Goal: Information Seeking & Learning: Learn about a topic

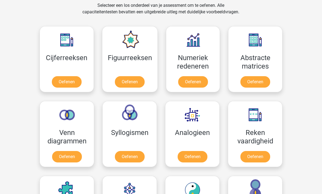
scroll to position [229, 0]
click at [132, 81] on link "Oefenen" at bounding box center [130, 82] width 30 height 11
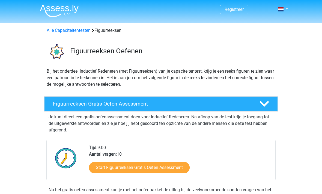
scroll to position [45, 0]
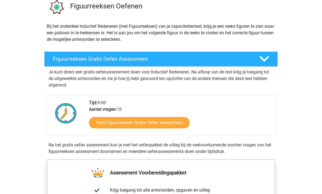
click at [153, 125] on link "Start Figuurreeksen Gratis Oefen Assessment" at bounding box center [139, 122] width 101 height 11
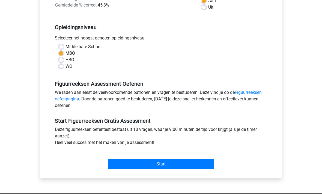
scroll to position [108, 0]
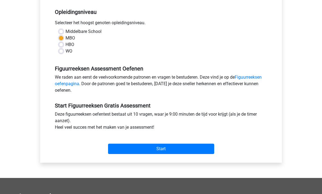
click at [173, 150] on input "Start" at bounding box center [161, 149] width 106 height 10
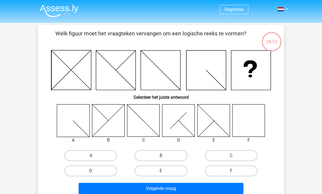
click at [256, 132] on icon at bounding box center [248, 120] width 32 height 32
click at [253, 121] on icon at bounding box center [248, 120] width 32 height 32
click at [239, 175] on label "F" at bounding box center [231, 171] width 53 height 11
click at [234, 175] on input "F" at bounding box center [233, 173] width 4 height 4
radio input "true"
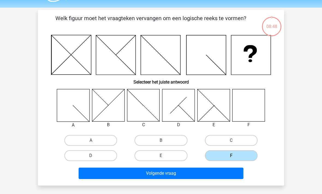
scroll to position [26, 0]
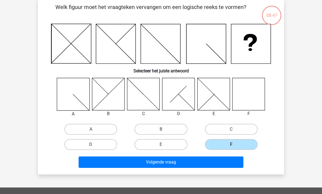
click at [216, 163] on button "Volgende vraag" at bounding box center [160, 162] width 165 height 11
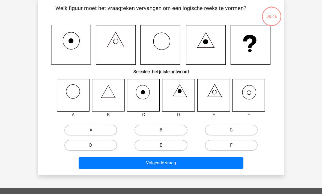
scroll to position [25, 0]
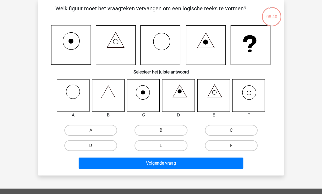
click at [164, 134] on input "B" at bounding box center [163, 133] width 4 height 4
radio input "true"
click at [191, 168] on button "Volgende vraag" at bounding box center [160, 163] width 165 height 11
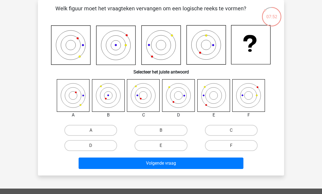
click at [249, 144] on label "F" at bounding box center [231, 145] width 53 height 11
click at [234, 146] on input "F" at bounding box center [233, 148] width 4 height 4
radio input "true"
click at [228, 164] on button "Volgende vraag" at bounding box center [160, 163] width 165 height 11
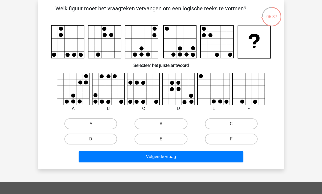
click at [183, 87] on icon at bounding box center [178, 89] width 32 height 32
click at [98, 135] on label "D" at bounding box center [90, 139] width 53 height 11
click at [94, 139] on input "D" at bounding box center [93, 141] width 4 height 4
radio input "true"
click at [175, 156] on button "Volgende vraag" at bounding box center [160, 156] width 165 height 11
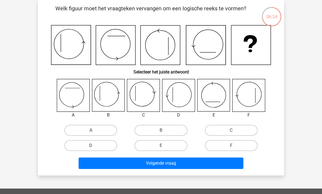
click at [233, 130] on label "C" at bounding box center [231, 130] width 53 height 11
click at [233, 131] on input "C" at bounding box center [233, 133] width 4 height 4
radio input "true"
click at [200, 163] on button "Volgende vraag" at bounding box center [160, 163] width 165 height 11
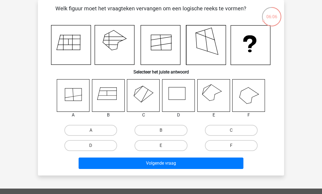
click at [172, 144] on label "E" at bounding box center [160, 145] width 53 height 11
click at [164, 146] on input "E" at bounding box center [163, 148] width 4 height 4
radio input "true"
click at [186, 163] on button "Volgende vraag" at bounding box center [160, 163] width 165 height 11
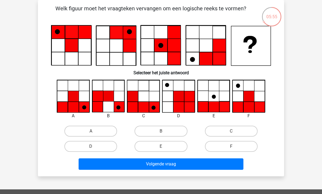
click at [233, 145] on label "F" at bounding box center [231, 146] width 53 height 11
click at [233, 147] on input "F" at bounding box center [233, 149] width 4 height 4
radio input "true"
click at [210, 166] on button "Volgende vraag" at bounding box center [160, 164] width 165 height 11
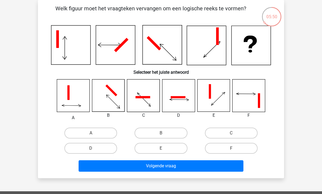
click at [304, 91] on div "Registreer Nederlands English" at bounding box center [161, 155] width 322 height 361
click at [250, 87] on icon at bounding box center [248, 96] width 32 height 32
click at [238, 149] on label "F" at bounding box center [231, 148] width 53 height 11
click at [234, 149] on input "F" at bounding box center [233, 151] width 4 height 4
radio input "true"
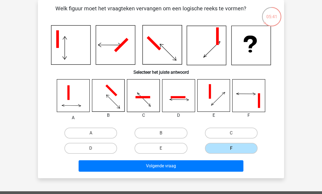
click at [226, 166] on button "Volgende vraag" at bounding box center [160, 166] width 165 height 11
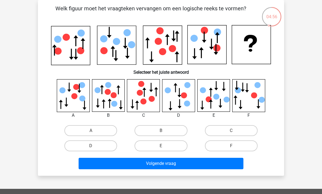
click at [113, 148] on label "D" at bounding box center [90, 146] width 53 height 11
click at [94, 148] on input "D" at bounding box center [93, 148] width 4 height 4
radio input "true"
click at [169, 162] on button "Volgende vraag" at bounding box center [160, 163] width 165 height 11
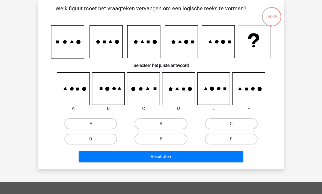
click at [179, 124] on label "B" at bounding box center [160, 124] width 53 height 11
click at [164, 124] on input "B" at bounding box center [163, 126] width 4 height 4
radio input "true"
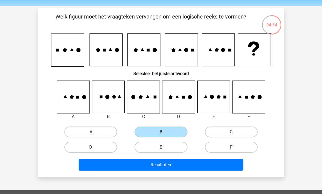
scroll to position [13, 0]
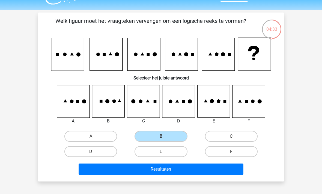
click at [182, 156] on label "E" at bounding box center [160, 151] width 53 height 11
click at [164, 155] on input "E" at bounding box center [163, 154] width 4 height 4
radio input "true"
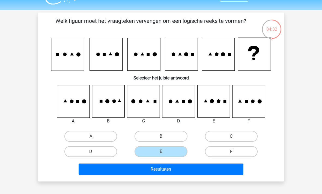
click at [187, 174] on button "Resultaten" at bounding box center [160, 169] width 165 height 11
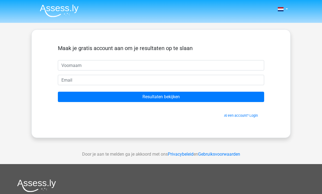
click at [208, 63] on input "text" at bounding box center [161, 65] width 206 height 10
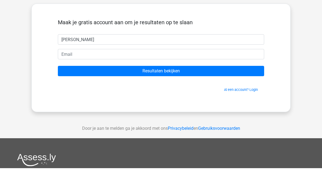
type input "[PERSON_NAME]"
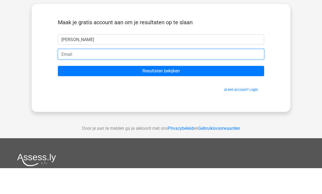
click at [118, 75] on input "email" at bounding box center [161, 80] width 206 height 10
type input "[PERSON_NAME][EMAIL_ADDRESS][DOMAIN_NAME]"
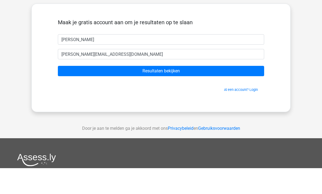
click at [196, 92] on input "Resultaten bekijken" at bounding box center [161, 97] width 206 height 10
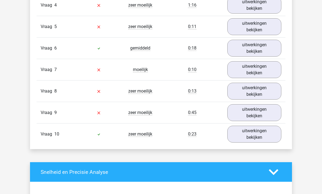
scroll to position [538, 0]
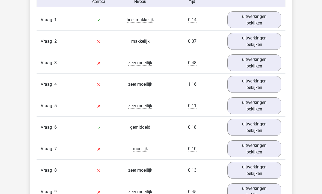
click at [262, 62] on link "uitwerkingen bekijken" at bounding box center [254, 63] width 54 height 17
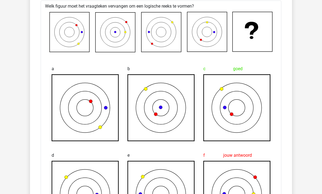
scroll to position [538, 0]
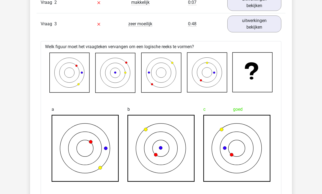
click at [257, 74] on icon at bounding box center [252, 73] width 40 height 40
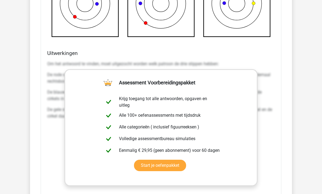
click at [274, 47] on div "Welk figuur moet het vraagteken vervangen om een logische reeks te vormen? a b …" at bounding box center [161, 29] width 240 height 438
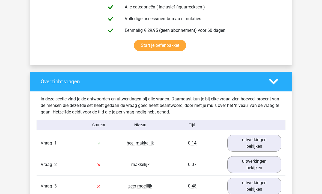
scroll to position [332, 0]
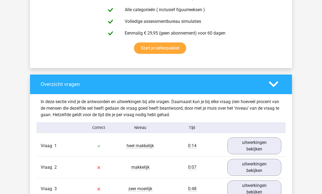
click at [277, 81] on icon at bounding box center [273, 85] width 10 height 10
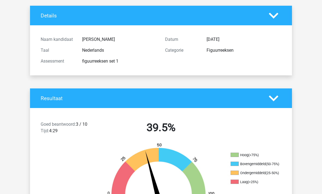
scroll to position [0, 0]
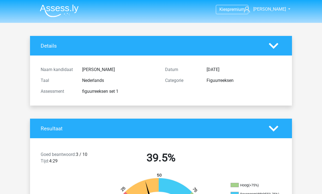
click at [64, 12] on img at bounding box center [59, 10] width 39 height 13
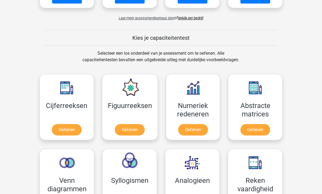
scroll to position [184, 0]
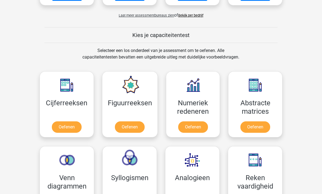
click at [198, 123] on link "Oefenen" at bounding box center [193, 127] width 30 height 11
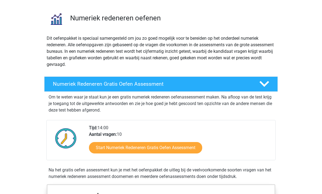
scroll to position [33, 0]
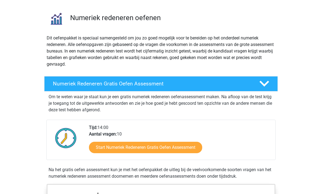
click at [181, 152] on link "Start Numeriek Redeneren Gratis Oefen Assessment" at bounding box center [145, 147] width 113 height 11
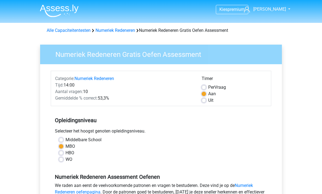
scroll to position [42, 0]
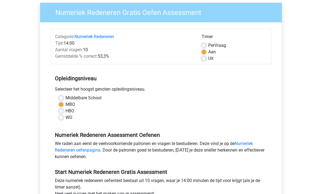
click at [68, 119] on label "WO" at bounding box center [68, 118] width 7 height 7
click at [63, 119] on input "WO" at bounding box center [61, 117] width 4 height 5
radio input "true"
click at [68, 113] on label "HBO" at bounding box center [69, 111] width 9 height 7
click at [63, 113] on input "HBO" at bounding box center [61, 110] width 4 height 5
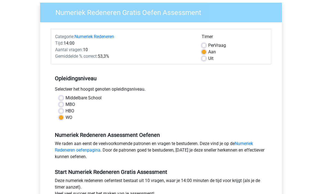
radio input "true"
click at [62, 95] on div "Selecteer het hoogst genoten opleidingsniveau." at bounding box center [161, 90] width 220 height 9
click at [65, 117] on label "WO" at bounding box center [68, 118] width 7 height 7
click at [62, 117] on input "WO" at bounding box center [61, 117] width 4 height 5
radio input "true"
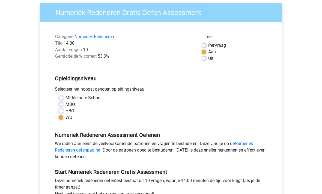
click at [69, 95] on label "Middelbare School" at bounding box center [83, 98] width 36 height 7
click at [63, 95] on input "Middelbare School" at bounding box center [61, 97] width 4 height 5
radio input "true"
click at [67, 102] on label "MBO" at bounding box center [70, 105] width 10 height 7
click at [63, 102] on input "MBO" at bounding box center [61, 104] width 4 height 5
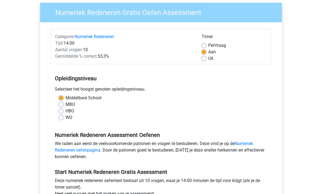
radio input "true"
click at [64, 117] on div "WO" at bounding box center [161, 118] width 204 height 7
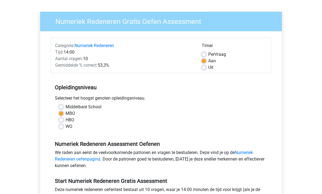
scroll to position [26, 0]
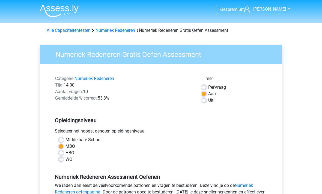
click at [66, 7] on img at bounding box center [59, 10] width 39 height 13
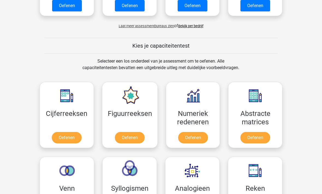
scroll to position [173, 0]
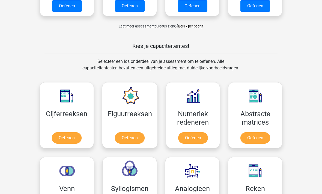
click at [199, 22] on div "Laat meer assessmentbureaus zien of Bekijk per bedrijf" at bounding box center [160, 24] width 251 height 11
click at [196, 26] on link "Bekijk per bedrijf" at bounding box center [190, 26] width 25 height 4
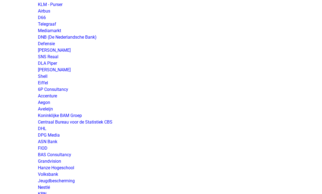
scroll to position [565, 0]
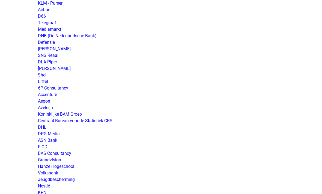
click at [45, 40] on link "Defensie" at bounding box center [46, 42] width 17 height 5
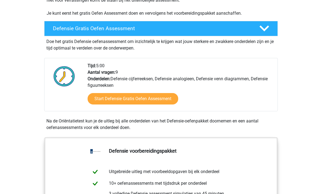
scroll to position [135, 0]
click at [163, 99] on link "Start Defensie Gratis Oefen Assessment" at bounding box center [132, 98] width 90 height 11
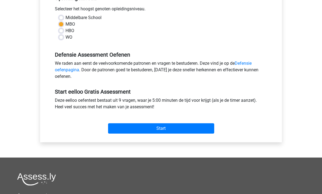
scroll to position [127, 0]
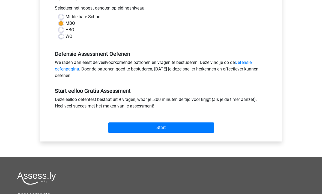
click at [174, 132] on input "Start" at bounding box center [161, 128] width 106 height 10
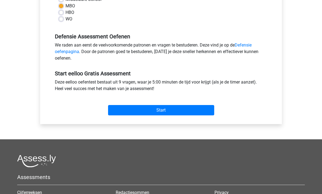
click at [182, 111] on input "Start" at bounding box center [161, 110] width 106 height 10
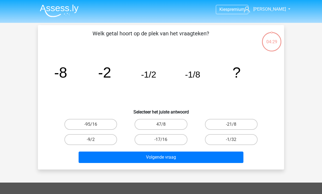
click at [238, 140] on label "-1/32" at bounding box center [231, 139] width 53 height 11
click at [234, 140] on input "-1/32" at bounding box center [233, 142] width 4 height 4
radio input "true"
click at [206, 160] on button "Volgende vraag" at bounding box center [160, 157] width 165 height 11
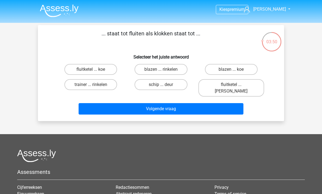
click at [235, 85] on label "fluitketel ... [PERSON_NAME]" at bounding box center [231, 87] width 66 height 17
click at [234, 85] on input "fluitketel ... [PERSON_NAME]" at bounding box center [233, 87] width 4 height 4
radio input "true"
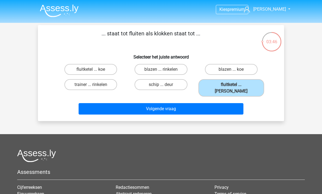
click at [196, 103] on button "Volgende vraag" at bounding box center [160, 108] width 165 height 11
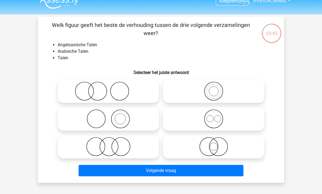
scroll to position [8, 0]
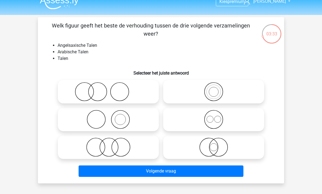
click at [220, 120] on circle at bounding box center [217, 119] width 7 height 7
click at [217, 117] on input "radio" at bounding box center [215, 115] width 4 height 4
radio input "true"
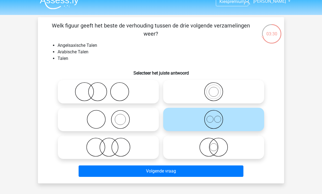
click at [211, 171] on button "Volgende vraag" at bounding box center [160, 171] width 165 height 11
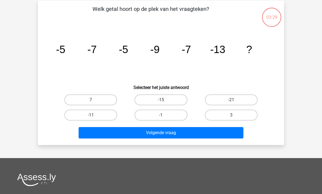
scroll to position [25, 0]
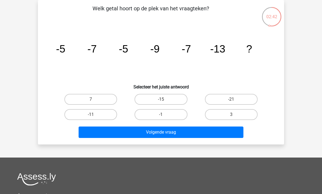
click at [240, 98] on label "-21" at bounding box center [231, 99] width 53 height 11
click at [234, 99] on input "-21" at bounding box center [233, 101] width 4 height 4
radio input "true"
click at [107, 116] on label "-11" at bounding box center [90, 114] width 53 height 11
click at [94, 116] on input "-11" at bounding box center [93, 117] width 4 height 4
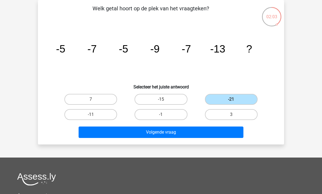
radio input "true"
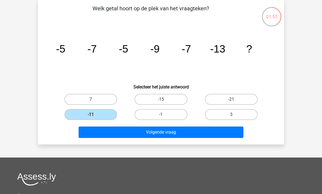
click at [167, 133] on button "Volgende vraag" at bounding box center [160, 132] width 165 height 11
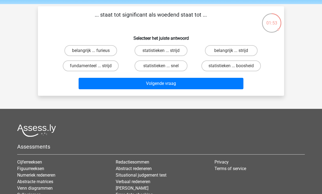
scroll to position [0, 0]
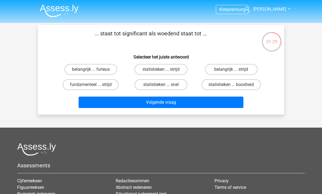
click at [106, 68] on label "belangrijk ... furieus" at bounding box center [90, 69] width 53 height 11
click at [94, 69] on input "belangrijk ... furieus" at bounding box center [93, 71] width 4 height 4
radio input "true"
click at [170, 105] on button "Volgende vraag" at bounding box center [160, 102] width 165 height 11
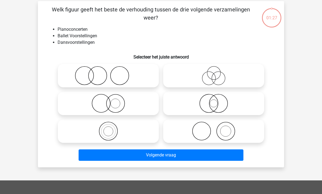
scroll to position [25, 0]
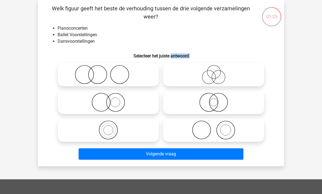
click at [184, 34] on li "Ballet Voorstellingen" at bounding box center [166, 35] width 217 height 7
click at [147, 78] on icon at bounding box center [108, 74] width 96 height 19
click at [112, 72] on input "radio" at bounding box center [110, 70] width 4 height 4
radio input "true"
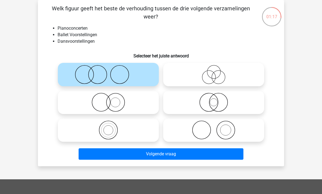
click at [197, 157] on button "Volgende vraag" at bounding box center [160, 154] width 165 height 11
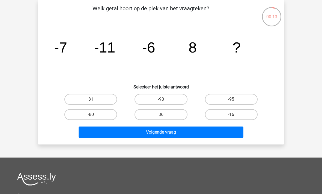
click at [105, 96] on label "31" at bounding box center [90, 99] width 53 height 11
click at [94, 99] on input "31" at bounding box center [93, 101] width 4 height 4
radio input "true"
click at [158, 129] on button "Volgende vraag" at bounding box center [160, 132] width 165 height 11
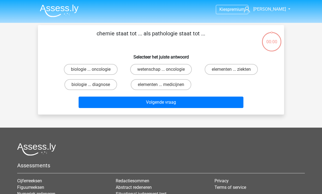
scroll to position [25, 0]
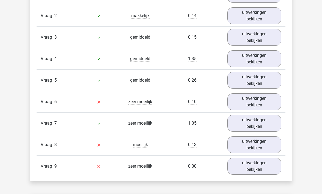
scroll to position [631, 0]
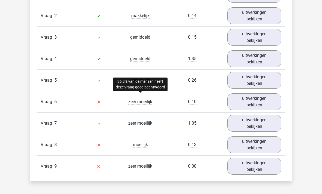
click at [146, 104] on span "zeer moeilijk" at bounding box center [140, 101] width 24 height 5
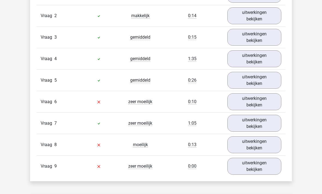
click at [140, 130] on div "Vraag 7 zeer moeilijk 1:05 uitwerkingen bekijken" at bounding box center [161, 124] width 249 height 22
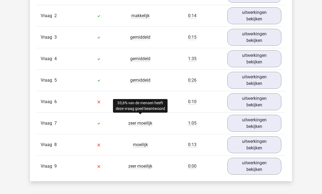
click at [146, 126] on span "zeer moeilijk" at bounding box center [140, 123] width 24 height 5
click at [265, 101] on link "uitwerkingen bekijken" at bounding box center [254, 101] width 54 height 17
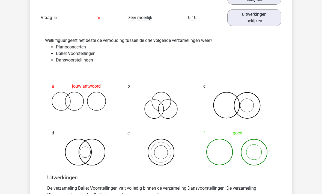
scroll to position [715, 0]
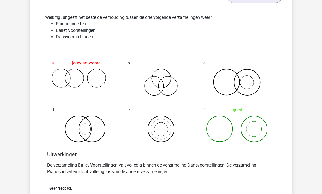
click at [243, 127] on icon at bounding box center [236, 129] width 67 height 27
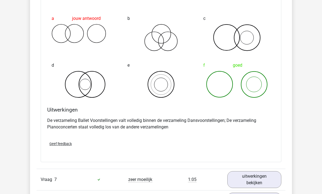
scroll to position [783, 0]
click at [287, 63] on div "In deze sectie vind je de antwoorden en uitwerkingen bij alle vragen. Daarnaast…" at bounding box center [160, 13] width 253 height 447
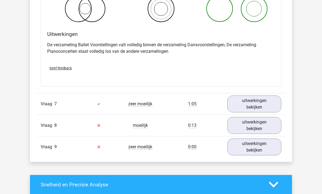
scroll to position [858, 0]
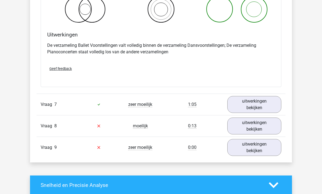
click at [256, 150] on link "uitwerkingen bekijken" at bounding box center [254, 147] width 54 height 17
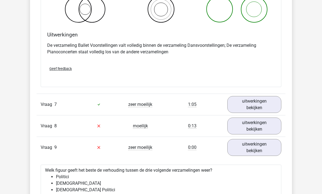
click at [262, 121] on link "uitwerkingen bekijken" at bounding box center [254, 126] width 54 height 17
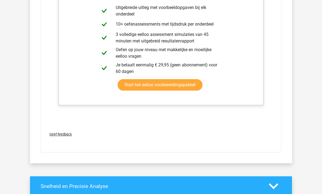
scroll to position [1447, 0]
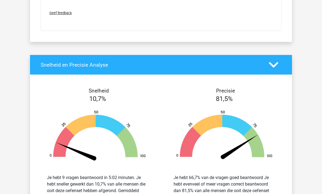
click at [275, 68] on icon at bounding box center [273, 65] width 10 height 10
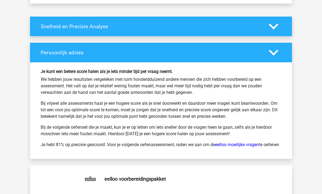
scroll to position [1487, 0]
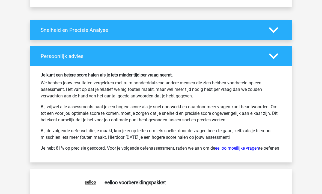
click at [274, 25] on icon at bounding box center [273, 30] width 10 height 10
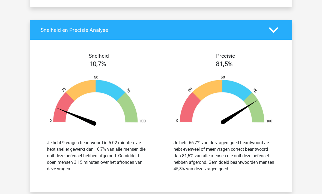
click at [128, 109] on img at bounding box center [98, 100] width 110 height 51
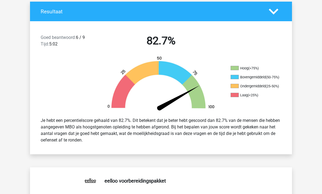
scroll to position [119, 0]
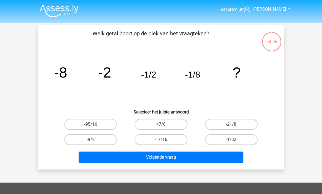
click at [242, 138] on label "-1/32" at bounding box center [231, 139] width 53 height 11
click at [234, 140] on input "-1/32" at bounding box center [233, 142] width 4 height 4
radio input "true"
click at [193, 158] on button "Volgende vraag" at bounding box center [160, 157] width 165 height 11
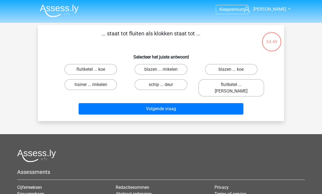
click at [240, 83] on label "fluitketel ... luiden" at bounding box center [231, 87] width 66 height 17
click at [234, 85] on input "fluitketel ... luiden" at bounding box center [233, 87] width 4 height 4
radio input "true"
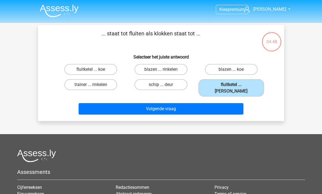
click at [226, 103] on button "Volgende vraag" at bounding box center [160, 108] width 165 height 11
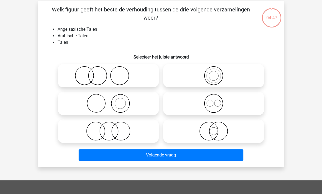
scroll to position [25, 0]
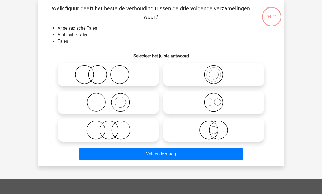
click at [128, 77] on circle at bounding box center [119, 75] width 18 height 18
click at [112, 72] on input "radio" at bounding box center [110, 70] width 4 height 4
radio input "true"
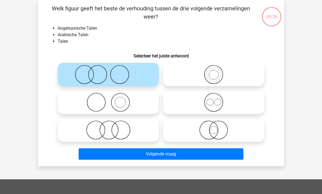
click at [226, 106] on icon at bounding box center [213, 102] width 96 height 19
click at [217, 100] on input "radio" at bounding box center [215, 98] width 4 height 4
radio input "true"
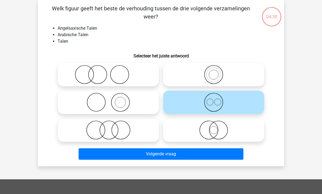
click at [206, 159] on button "Volgende vraag" at bounding box center [160, 154] width 165 height 11
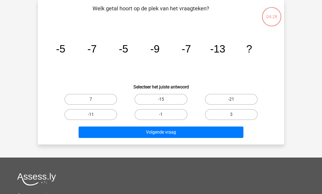
click at [94, 114] on label "-11" at bounding box center [90, 114] width 53 height 11
click at [94, 115] on input "-11" at bounding box center [93, 117] width 4 height 4
radio input "true"
click at [170, 132] on button "Volgende vraag" at bounding box center [160, 132] width 165 height 11
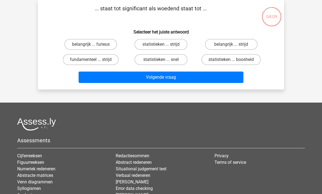
click at [95, 50] on label "belangrijk ... furieus" at bounding box center [90, 44] width 53 height 11
click at [94, 48] on input "belangrijk ... furieus" at bounding box center [93, 46] width 4 height 4
radio input "true"
click at [159, 76] on button "Volgende vraag" at bounding box center [160, 77] width 165 height 11
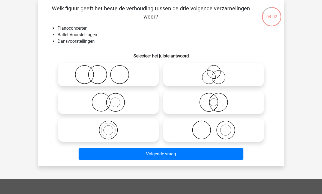
click at [216, 129] on circle at bounding box center [225, 130] width 18 height 18
click at [216, 128] on input "radio" at bounding box center [215, 126] width 4 height 4
radio input "true"
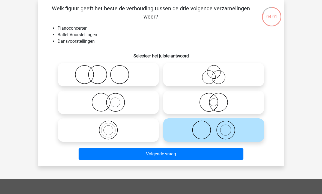
click at [214, 156] on button "Volgende vraag" at bounding box center [160, 154] width 165 height 11
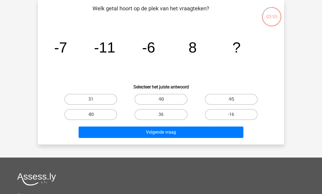
click at [83, 93] on div "31" at bounding box center [91, 99] width 70 height 15
click at [102, 98] on label "31" at bounding box center [90, 99] width 53 height 11
click at [94, 99] on input "31" at bounding box center [93, 101] width 4 height 4
radio input "true"
click at [179, 136] on button "Volgende vraag" at bounding box center [160, 132] width 165 height 11
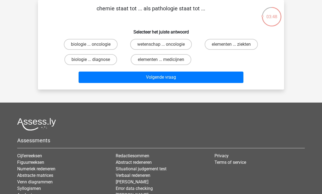
click at [240, 46] on label "elementen ... ziekten" at bounding box center [230, 44] width 53 height 11
click at [234, 46] on input "elementen ... ziekten" at bounding box center [233, 46] width 4 height 4
radio input "true"
click at [197, 76] on button "Volgende vraag" at bounding box center [160, 77] width 165 height 11
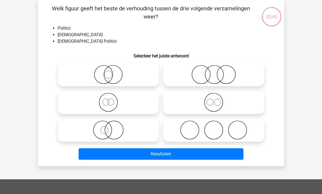
click at [113, 70] on icon at bounding box center [108, 74] width 96 height 19
click at [112, 70] on input "radio" at bounding box center [110, 70] width 4 height 4
radio input "true"
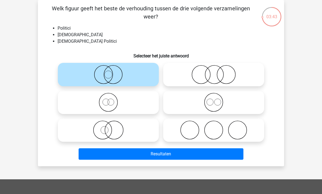
click at [188, 159] on button "Resultaten" at bounding box center [160, 154] width 165 height 11
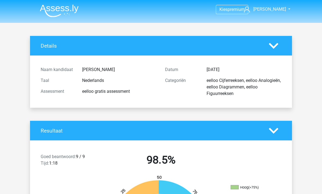
click at [62, 10] on img at bounding box center [59, 10] width 39 height 13
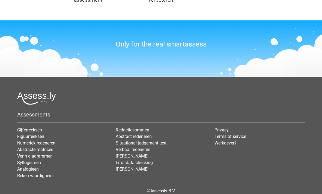
scroll to position [652, 0]
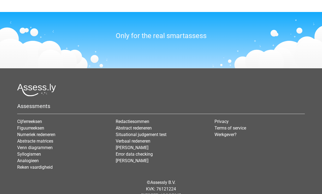
click at [228, 134] on link "Werkgever?" at bounding box center [225, 134] width 22 height 5
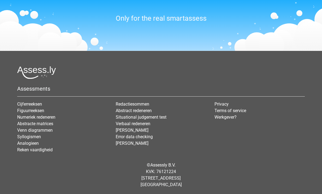
scroll to position [670, 0]
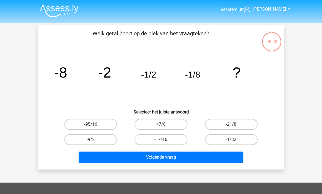
scroll to position [25, 0]
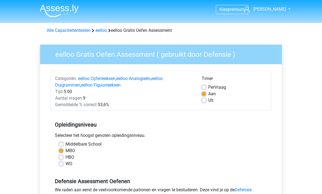
click at [77, 29] on link "Alle Capaciteitentesten" at bounding box center [69, 30] width 44 height 5
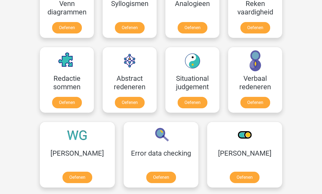
scroll to position [345, 0]
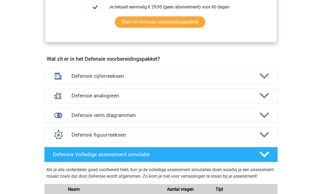
scroll to position [353, 0]
click at [267, 82] on div "Defensie cijferreeksen" at bounding box center [160, 76] width 233 height 15
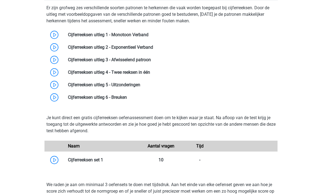
scroll to position [438, 0]
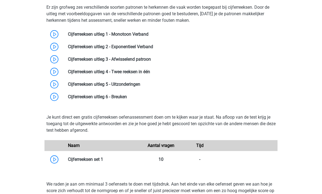
click at [103, 162] on link at bounding box center [103, 159] width 0 height 5
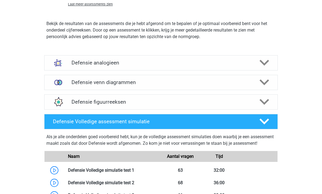
scroll to position [703, 0]
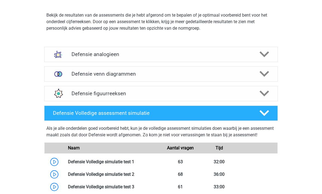
click at [265, 57] on icon at bounding box center [264, 55] width 10 height 10
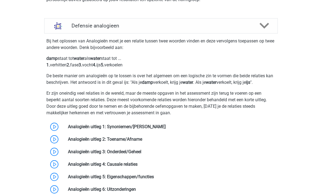
scroll to position [720, 0]
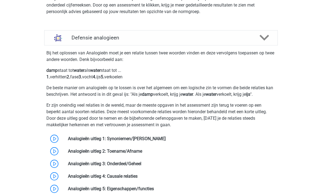
click at [264, 42] on icon at bounding box center [264, 38] width 10 height 10
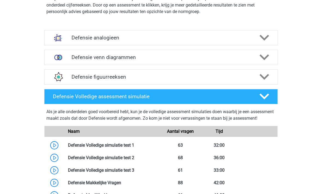
click at [269, 78] on div at bounding box center [263, 77] width 19 height 10
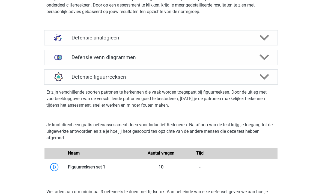
click at [267, 58] on icon at bounding box center [264, 58] width 10 height 10
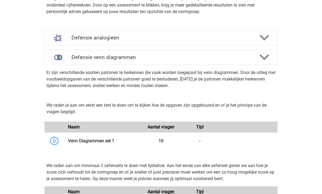
click at [269, 39] on div at bounding box center [263, 38] width 19 height 10
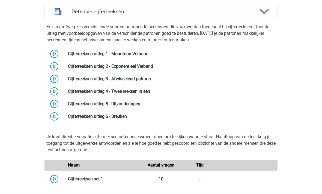
scroll to position [418, 0]
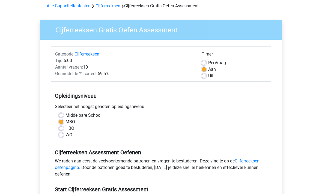
scroll to position [25, 0]
